Goal: Find contact information: Find contact information

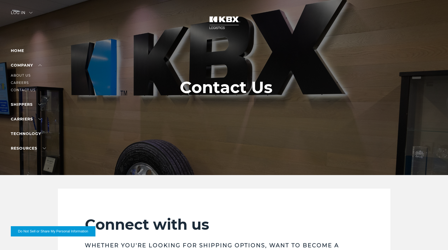
click at [24, 88] on li "Contact Us" at bounding box center [34, 90] width 47 height 6
click at [24, 90] on link "Contact Us" at bounding box center [23, 90] width 25 height 4
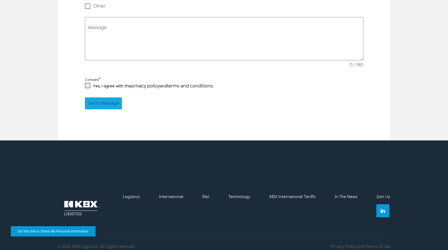
scroll to position [517, 0]
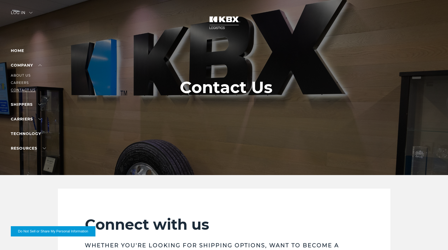
click at [22, 90] on link "Contact Us" at bounding box center [23, 90] width 25 height 4
click at [26, 89] on link "Contact Us" at bounding box center [23, 90] width 25 height 4
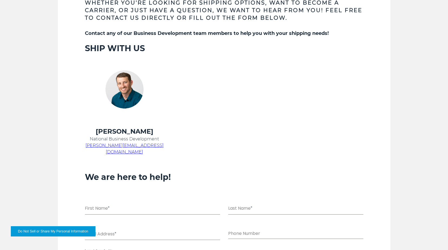
scroll to position [244, 0]
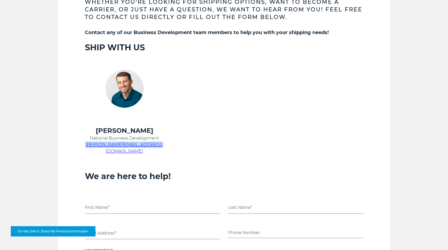
drag, startPoint x: 159, startPoint y: 147, endPoint x: 95, endPoint y: 146, distance: 64.2
click at [95, 146] on p "[PERSON_NAME][EMAIL_ADDRESS][DOMAIN_NAME]" at bounding box center [124, 148] width 79 height 13
drag, startPoint x: 95, startPoint y: 146, endPoint x: 98, endPoint y: 146, distance: 3.0
drag, startPoint x: 98, startPoint y: 146, endPoint x: 339, endPoint y: 89, distance: 247.8
click at [352, 90] on tr at bounding box center [217, 90] width 279 height 74
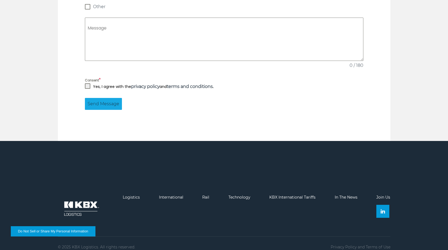
scroll to position [517, 0]
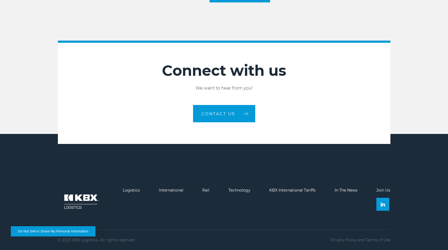
scroll to position [1491, 0]
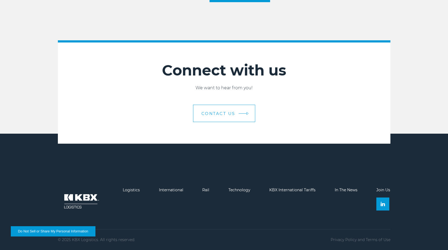
click at [226, 115] on span "Contact Us" at bounding box center [219, 114] width 34 height 4
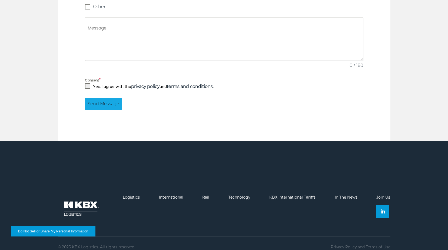
scroll to position [517, 0]
